Goal: Information Seeking & Learning: Learn about a topic

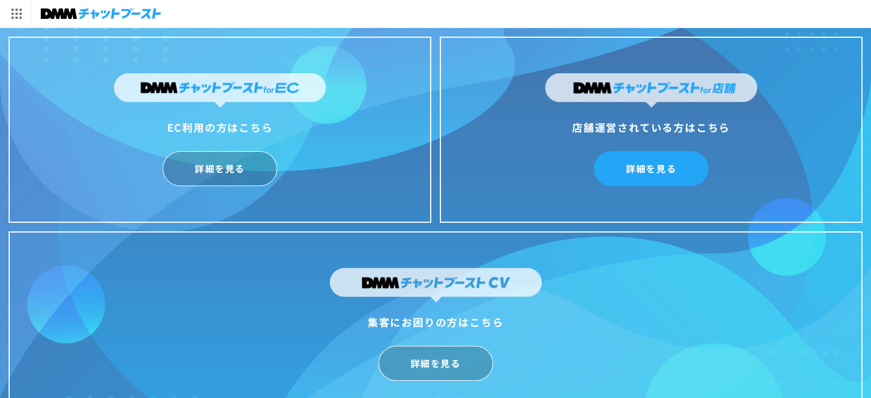
click at [638, 169] on link "詳細を見る" at bounding box center [651, 168] width 115 height 35
